Goal: Task Accomplishment & Management: Use online tool/utility

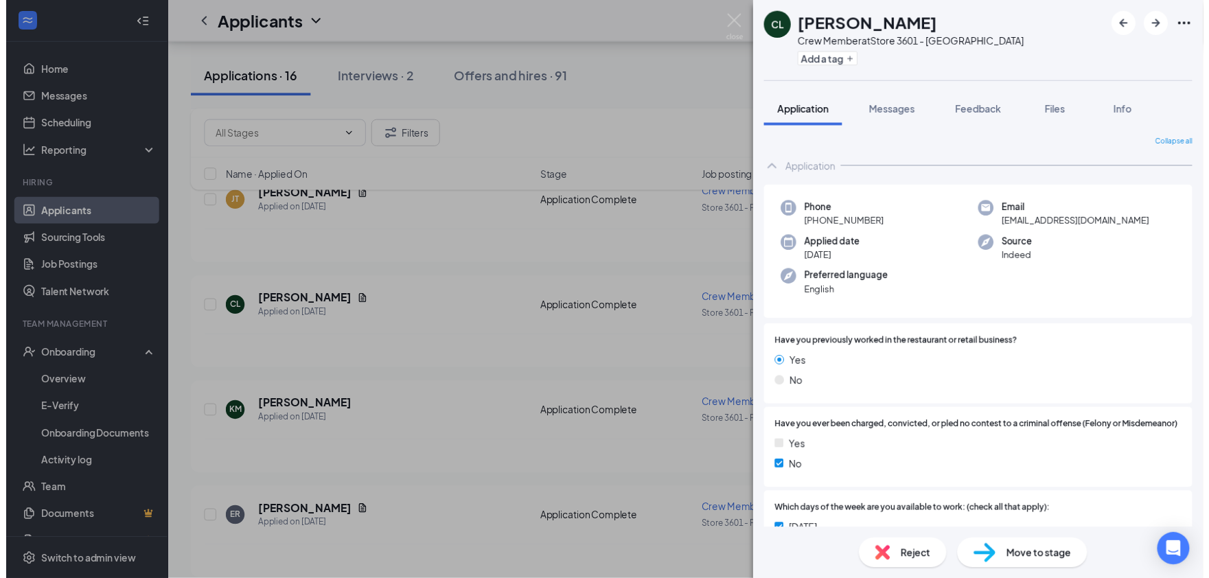
scroll to position [185, 0]
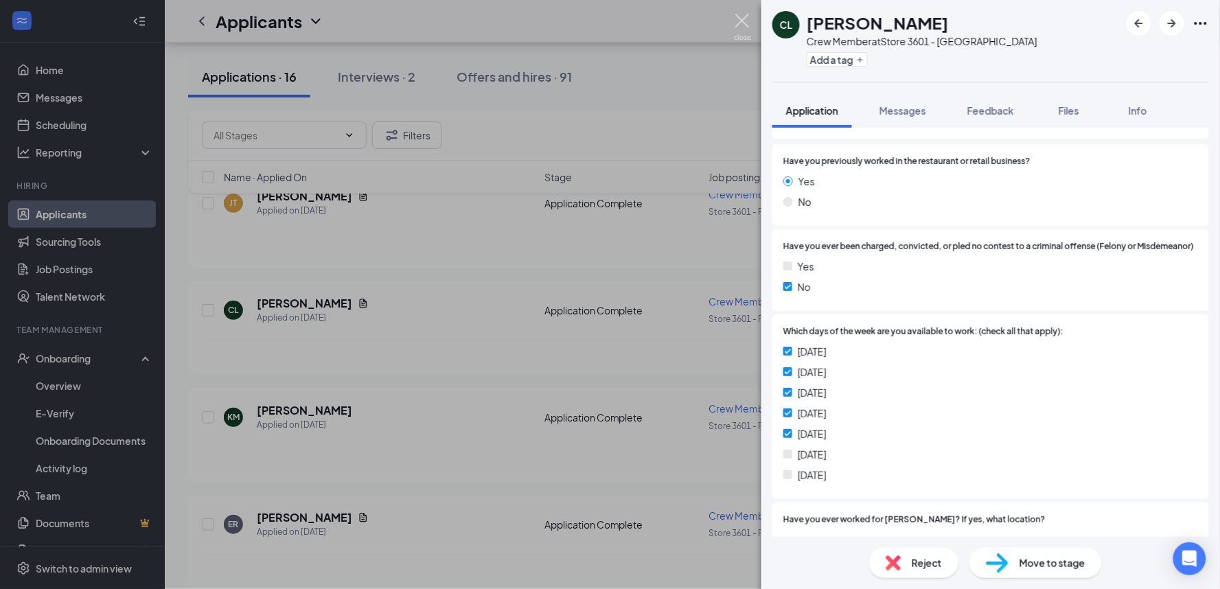
click at [747, 27] on img at bounding box center [742, 27] width 17 height 27
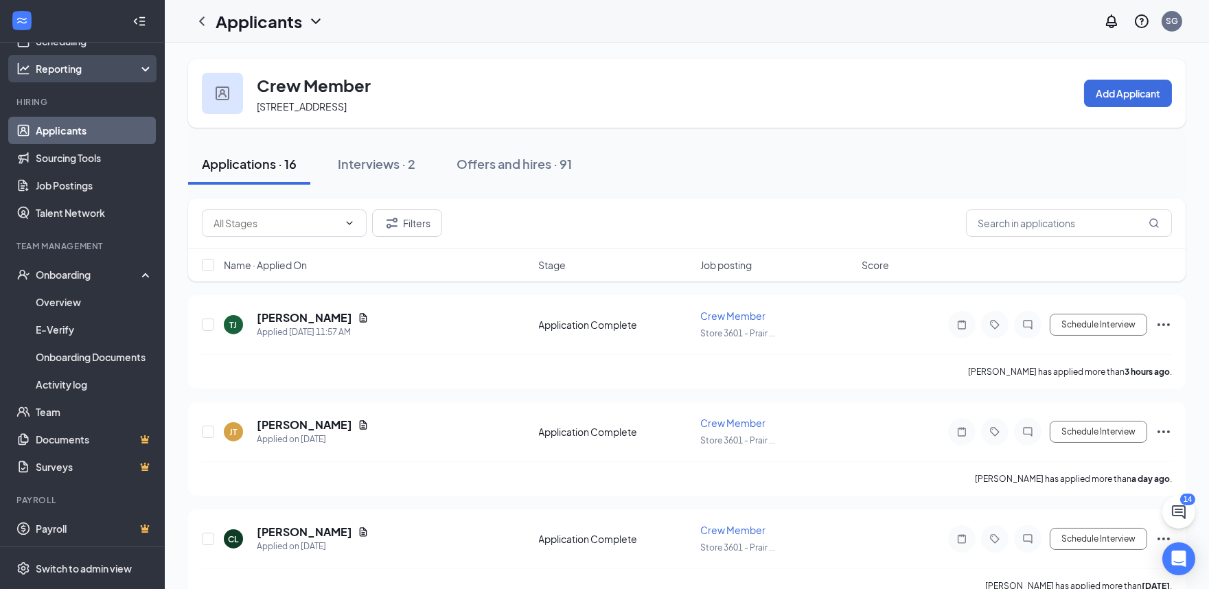
scroll to position [84, 0]
click at [1100, 542] on button "Schedule Interview" at bounding box center [1098, 539] width 97 height 22
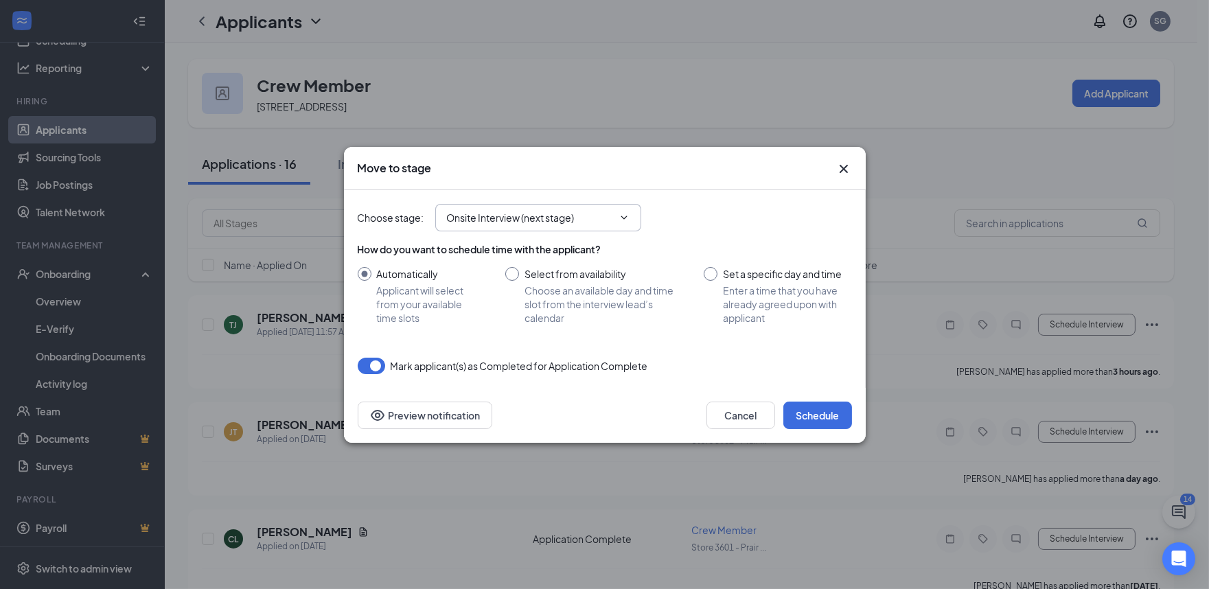
click at [568, 221] on input "Onsite Interview (next stage)" at bounding box center [530, 217] width 166 height 15
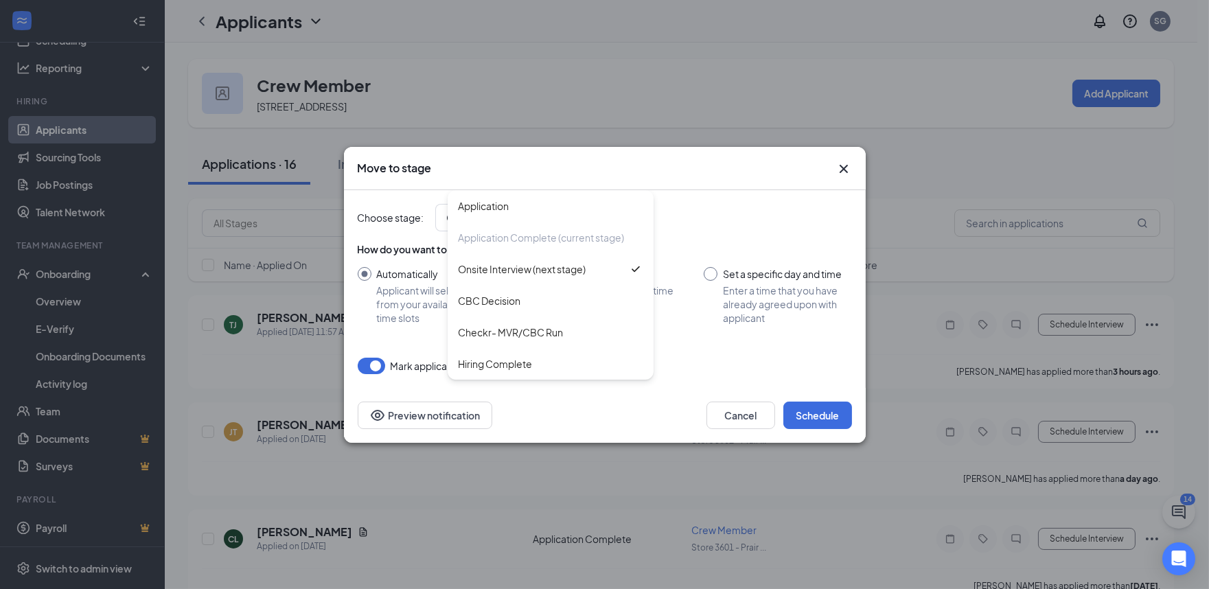
click at [789, 220] on div "Choose stage : Onsite Interview (next stage) Application Application Complete (…" at bounding box center [605, 217] width 494 height 27
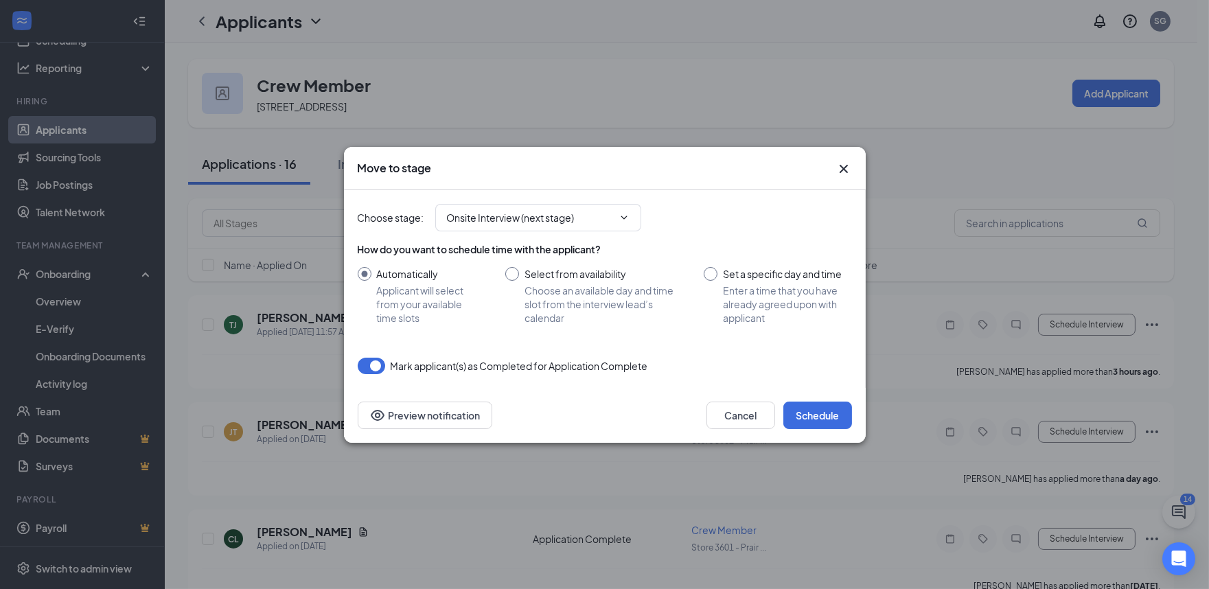
click at [511, 272] on input "Select from availability Choose an available day and time slot from the intervi…" at bounding box center [591, 296] width 172 height 58
radio input "true"
radio input "false"
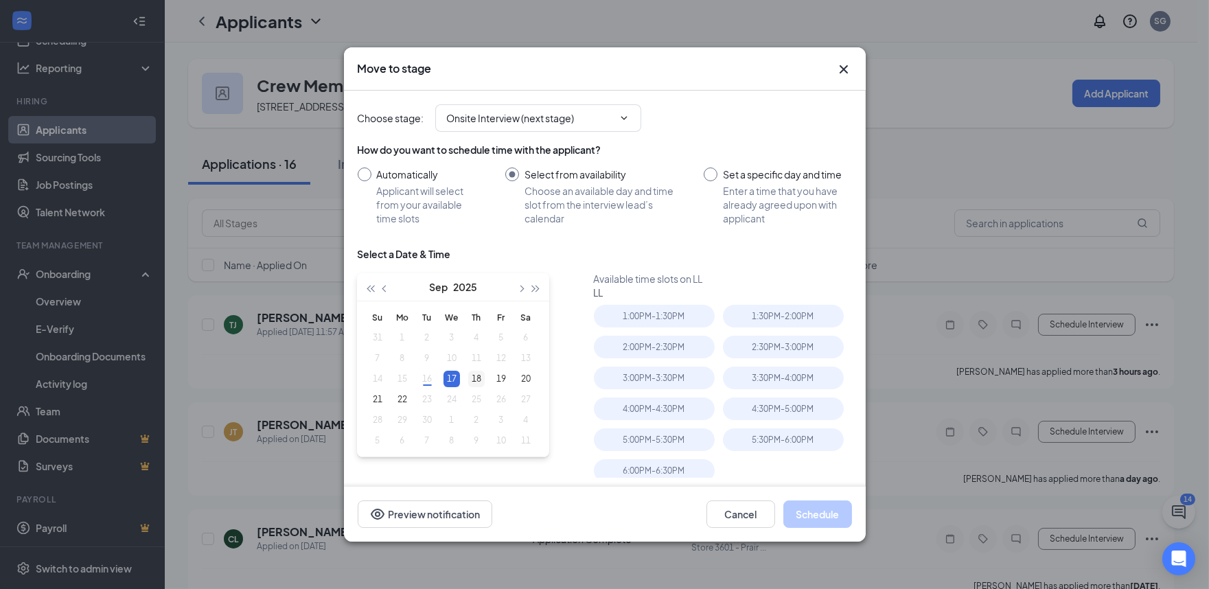
click at [474, 376] on div "18" at bounding box center [476, 379] width 16 height 16
type input "[DATE]"
click at [638, 436] on div "1:00PM - 1:30PM" at bounding box center [654, 439] width 121 height 23
click at [826, 511] on button "Schedule" at bounding box center [817, 513] width 69 height 27
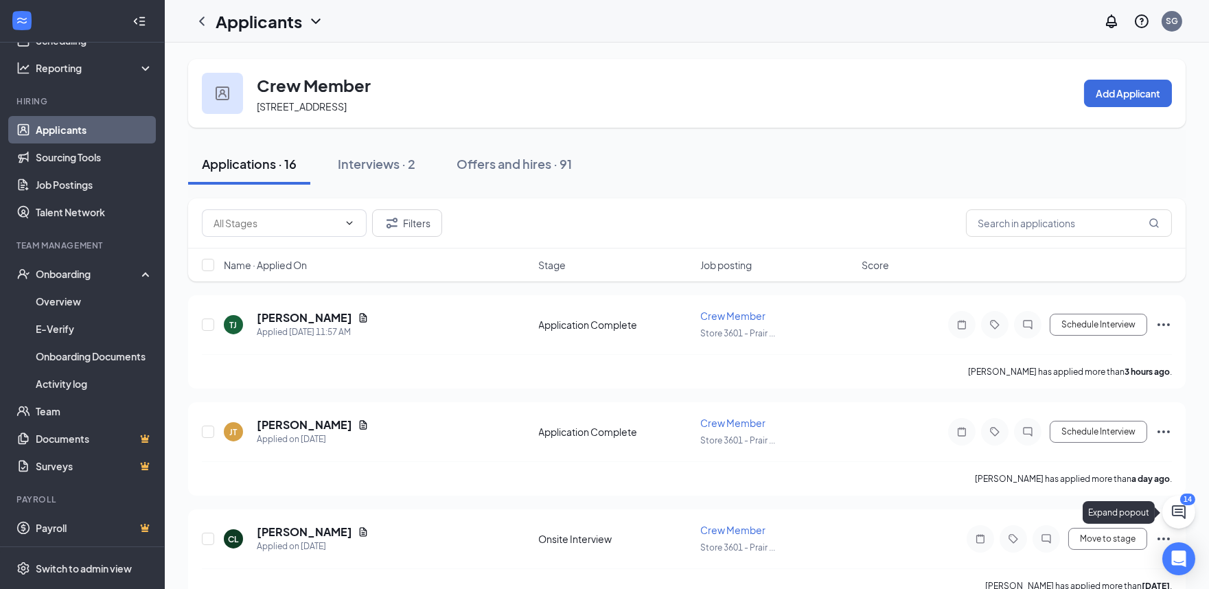
click at [1172, 509] on icon "ChatActive" at bounding box center [1179, 512] width 14 height 14
click at [1011, 563] on div "SMS Messages 14" at bounding box center [1017, 572] width 210 height 22
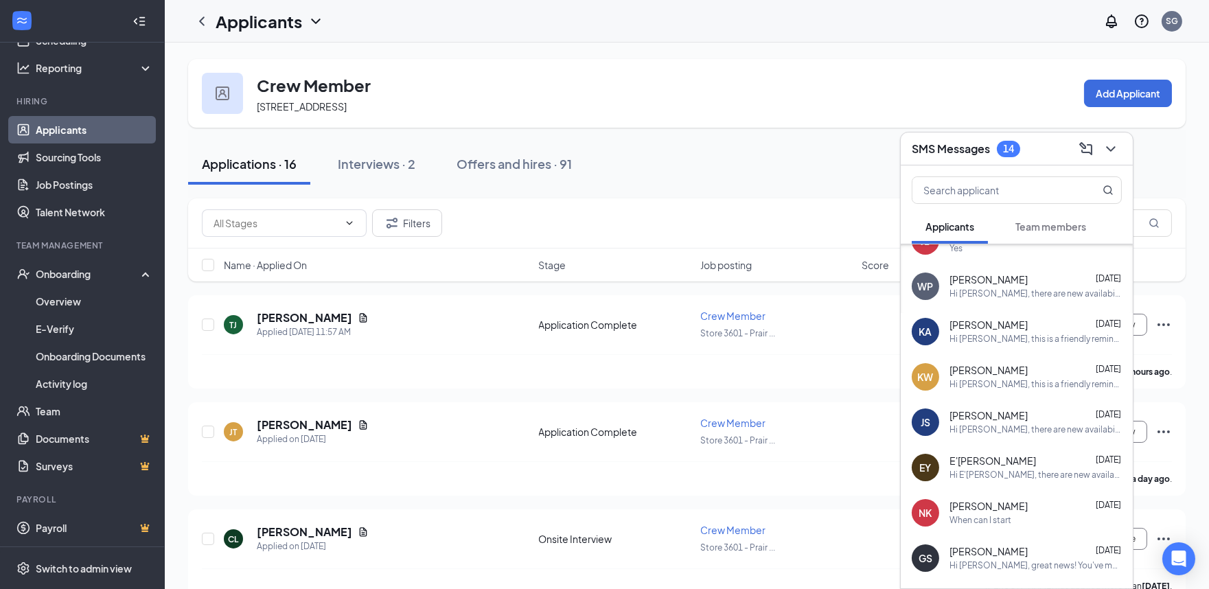
scroll to position [313, 0]
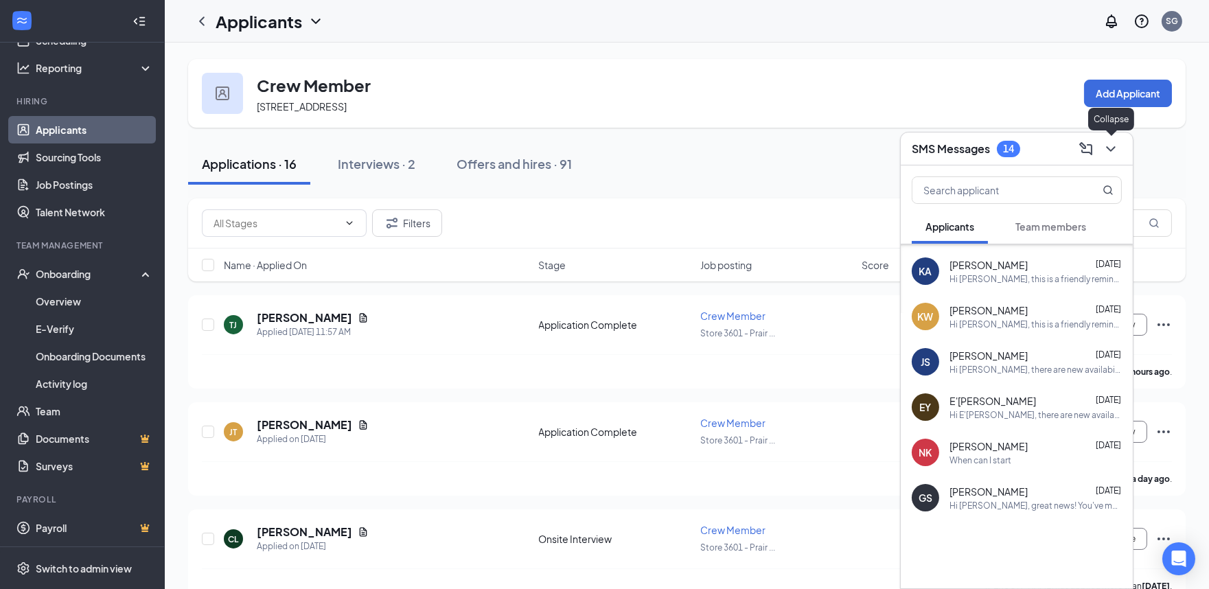
click at [1116, 148] on icon "ChevronDown" at bounding box center [1111, 149] width 16 height 16
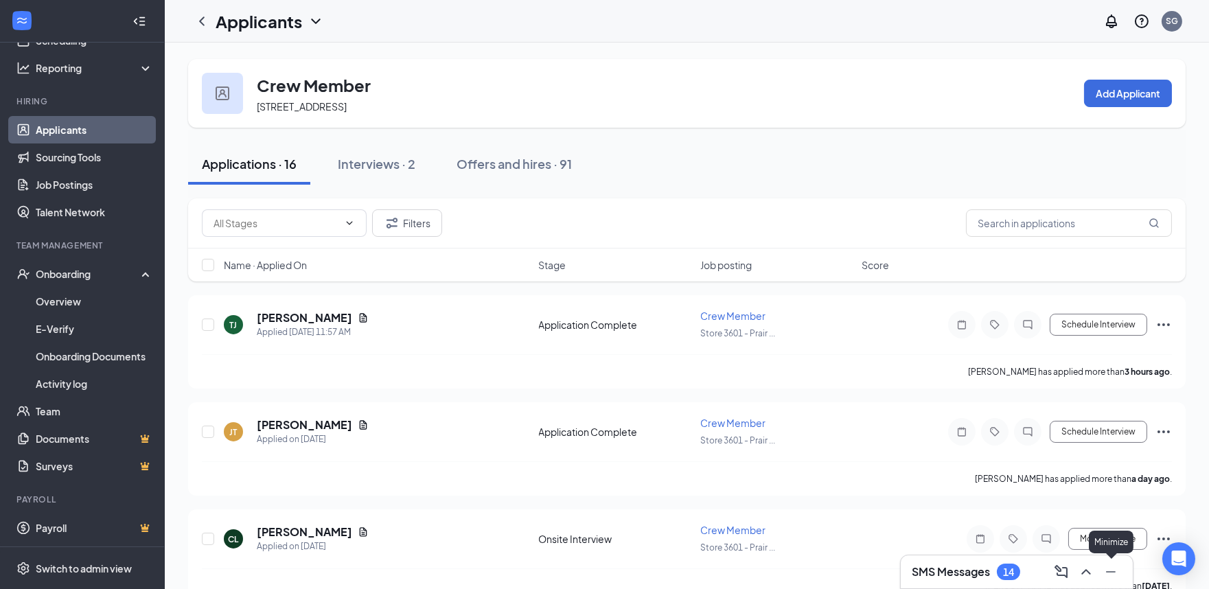
click at [1109, 566] on icon "Minimize" at bounding box center [1111, 572] width 16 height 16
click at [407, 161] on div "Interviews · 2" at bounding box center [377, 163] width 78 height 17
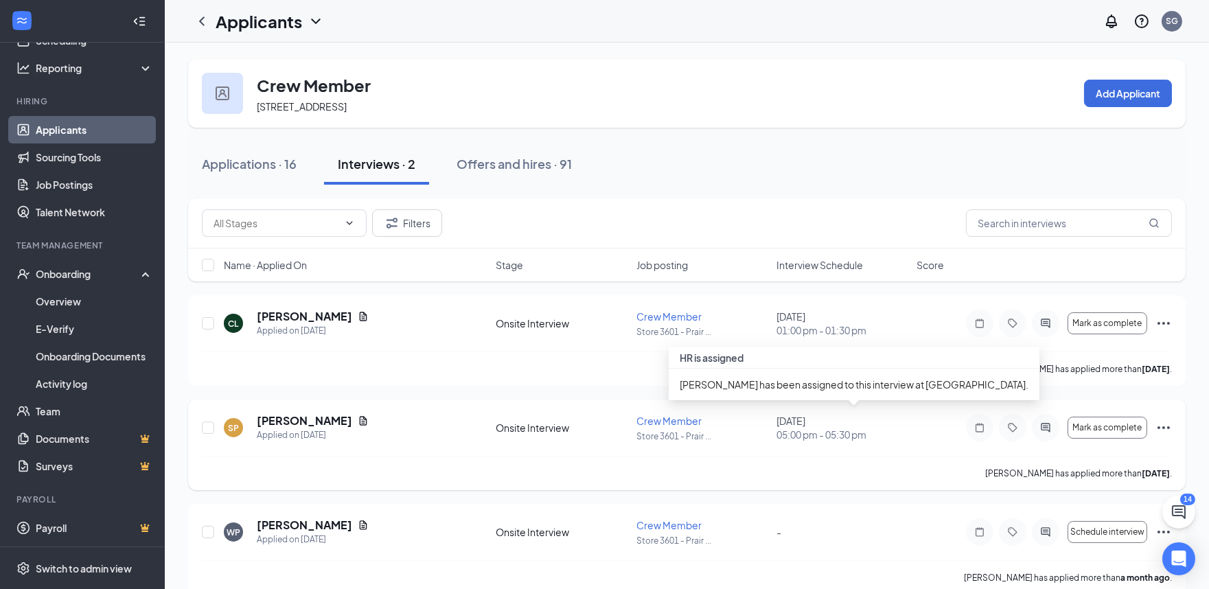
scroll to position [21, 0]
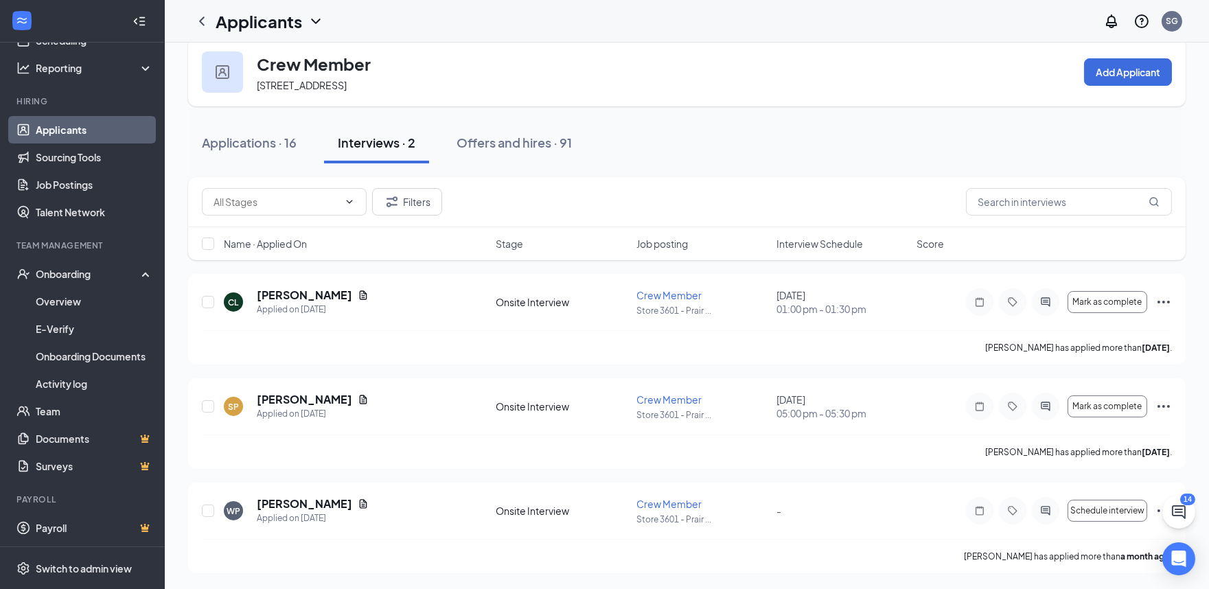
click at [50, 126] on link "Applicants" at bounding box center [94, 129] width 117 height 27
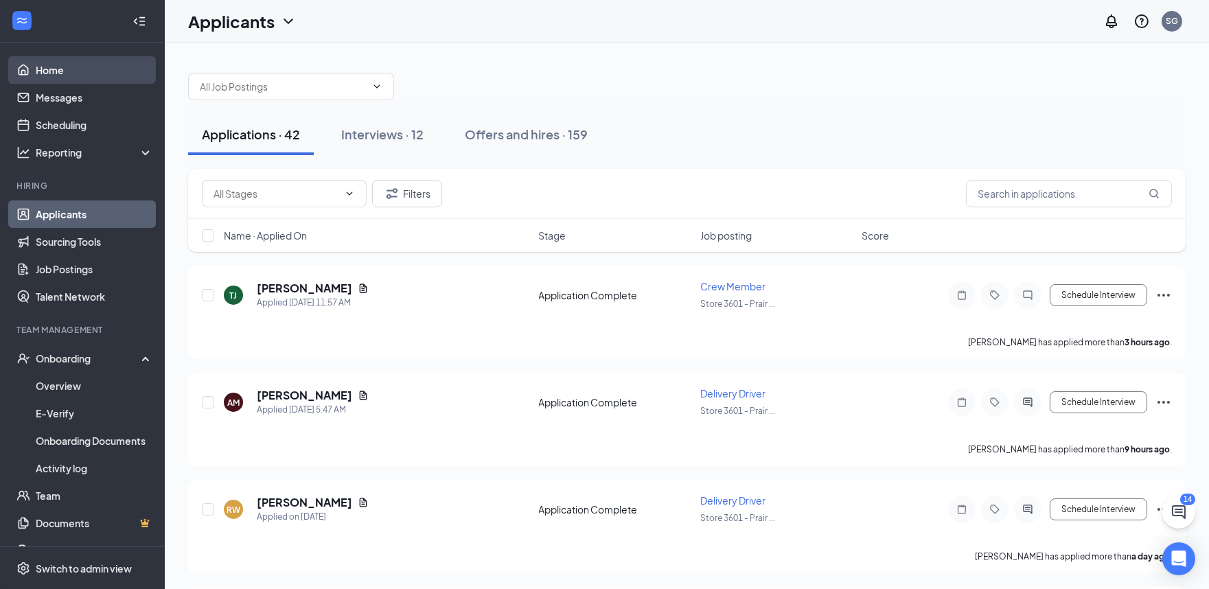
click at [56, 70] on link "Home" at bounding box center [94, 69] width 117 height 27
